Goal: Task Accomplishment & Management: Manage account settings

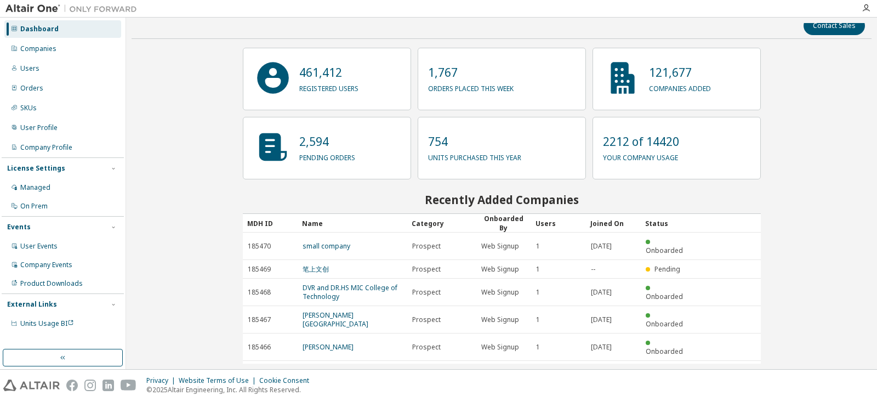
scroll to position [13, 0]
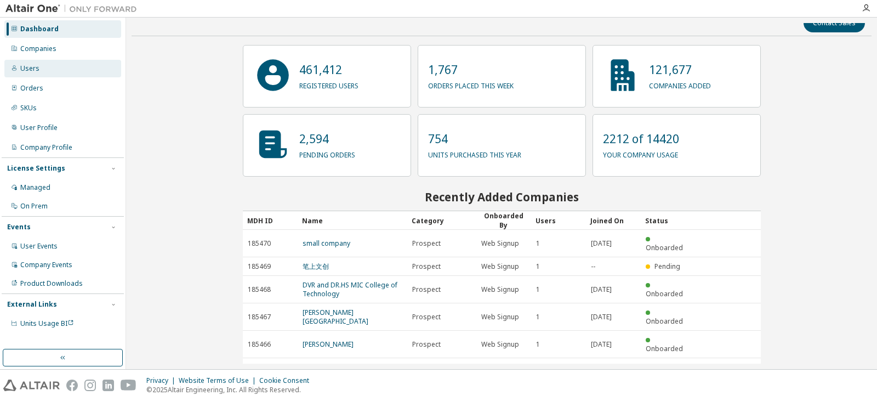
click at [47, 74] on div "Users" at bounding box center [62, 69] width 117 height 18
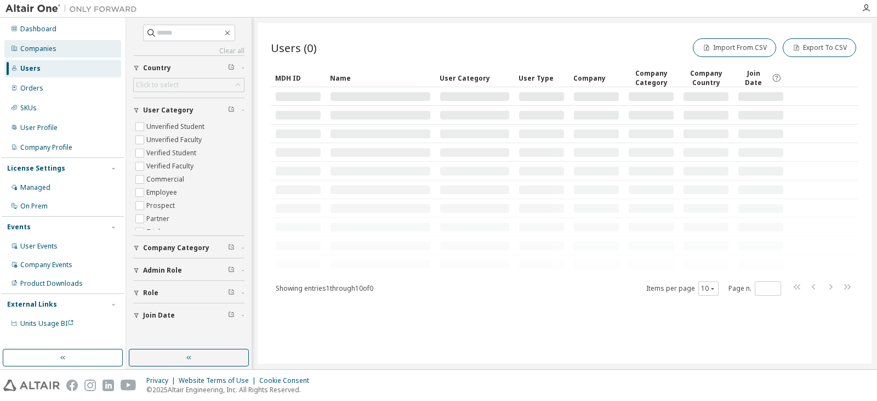
click at [49, 53] on div "Companies" at bounding box center [38, 48] width 36 height 9
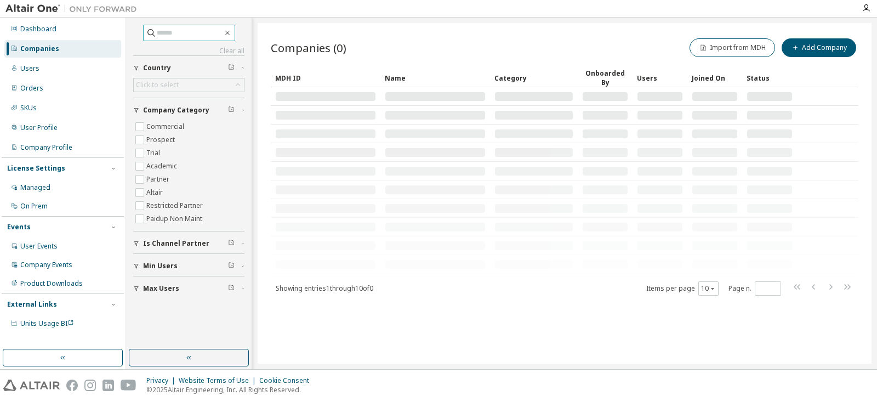
click at [165, 30] on input "text" at bounding box center [190, 32] width 66 height 11
type input "*******"
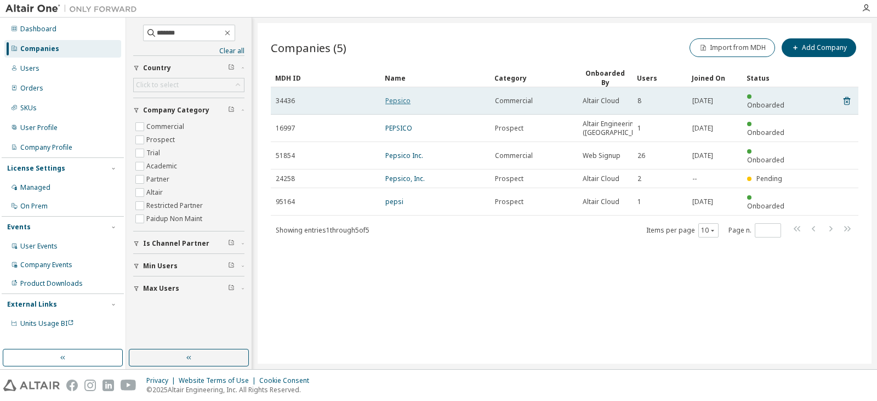
click at [396, 96] on link "Pepsico" at bounding box center [398, 100] width 25 height 9
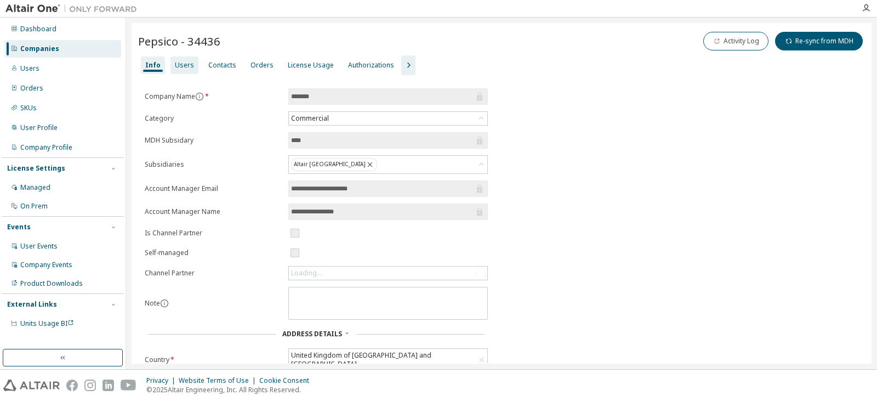
click at [185, 65] on div "Users" at bounding box center [184, 65] width 19 height 9
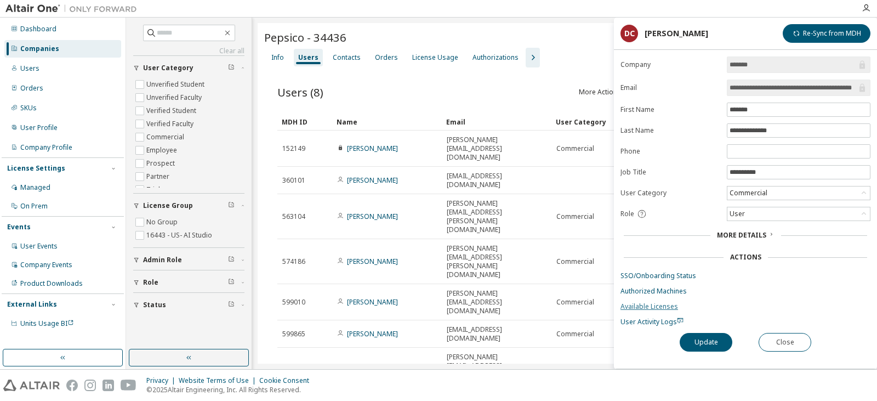
click at [655, 307] on link "Available Licenses" at bounding box center [746, 306] width 250 height 9
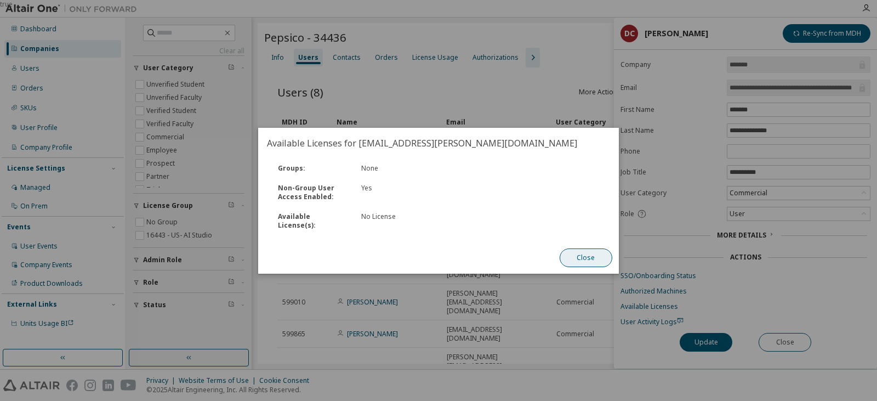
click at [597, 248] on button "Close" at bounding box center [586, 257] width 53 height 19
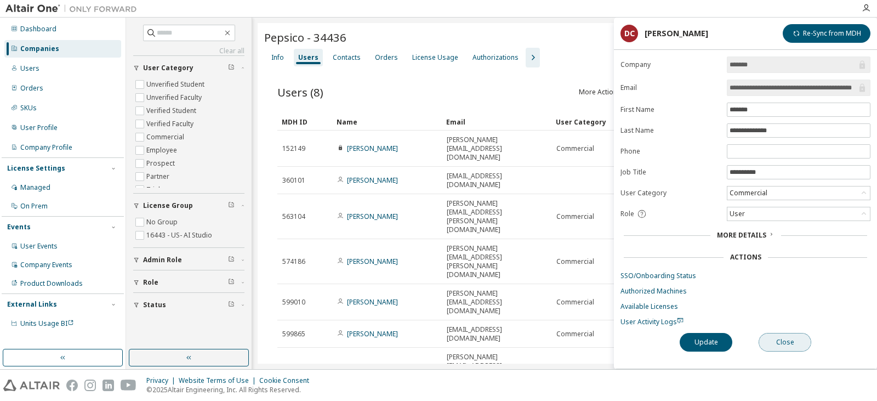
click at [781, 342] on button "Close" at bounding box center [785, 342] width 53 height 19
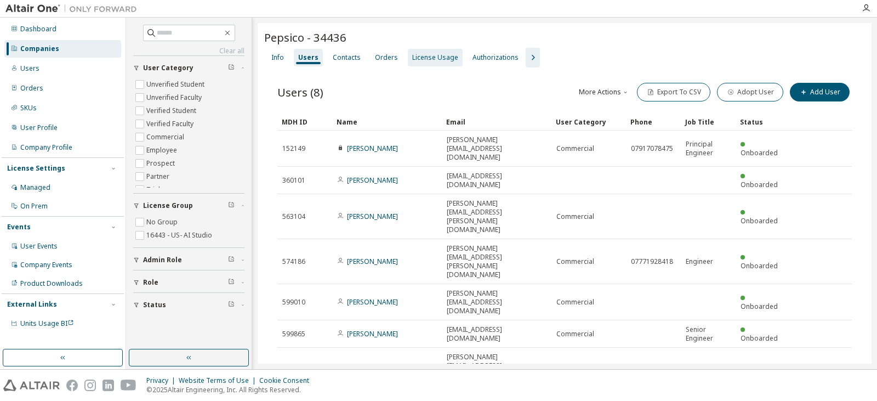
click at [430, 53] on div "License Usage" at bounding box center [435, 57] width 46 height 9
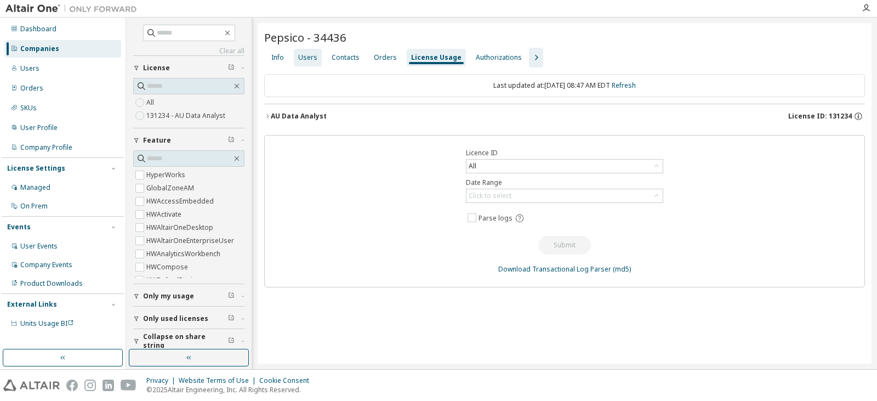
click at [319, 53] on div "Users" at bounding box center [308, 58] width 28 height 18
